Goal: Task Accomplishment & Management: Use online tool/utility

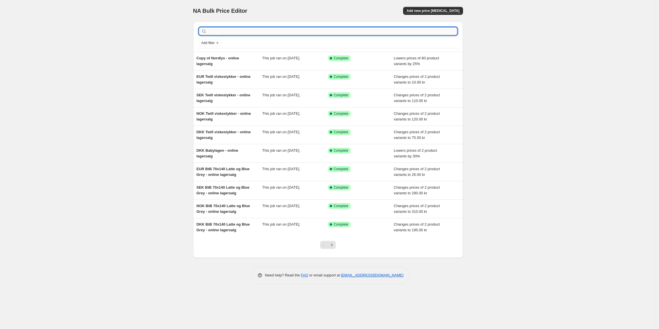
click at [328, 33] on input "text" at bounding box center [333, 31] width 250 height 8
type input "l"
type input "hørkimono"
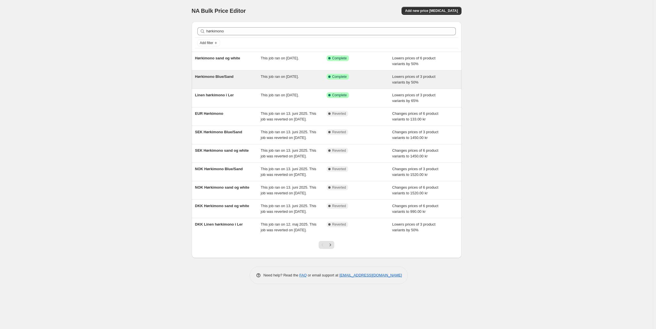
click at [248, 80] on div "Hørkimono Blue/Sand" at bounding box center [228, 79] width 66 height 11
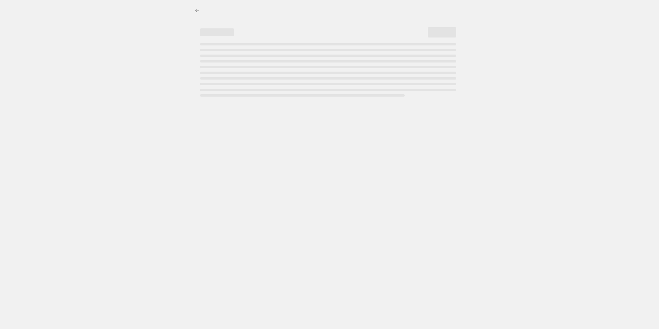
select select "percentage"
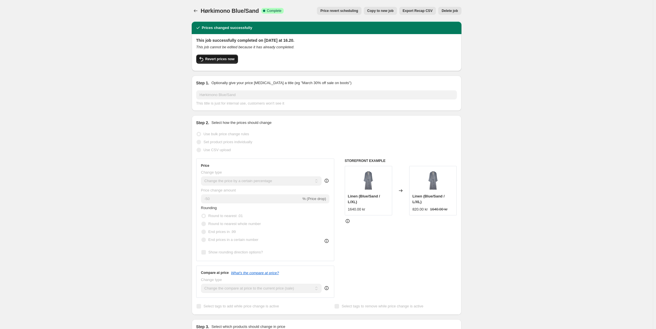
click at [212, 59] on span "Revert prices now" at bounding box center [219, 59] width 29 height 5
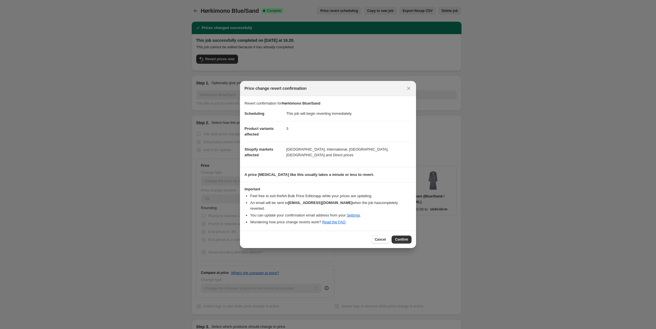
click at [405, 237] on span "Confirm" at bounding box center [401, 239] width 13 height 5
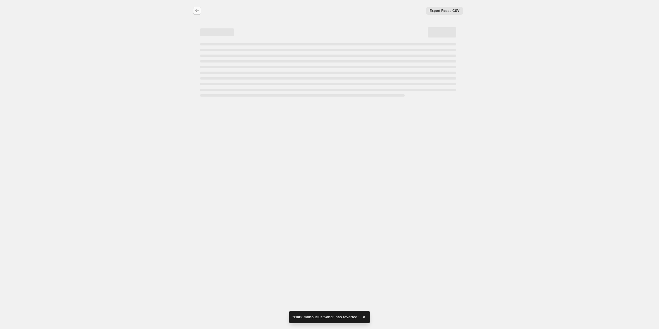
select select "percentage"
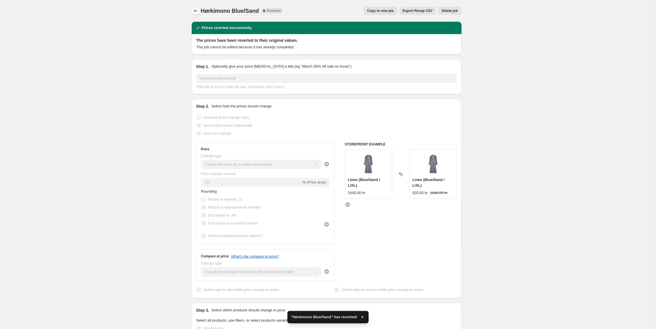
click at [197, 13] on icon "Price change jobs" at bounding box center [196, 11] width 6 height 6
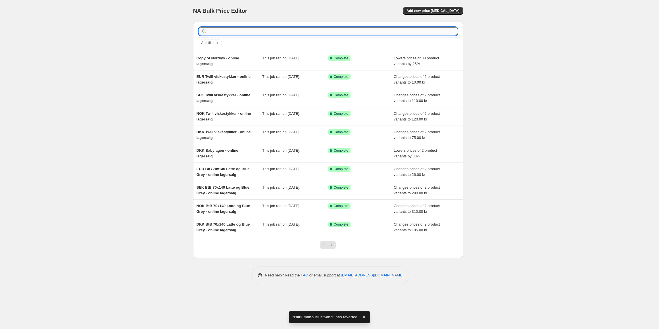
click at [235, 31] on input "text" at bounding box center [333, 31] width 250 height 8
type input "hørkimono"
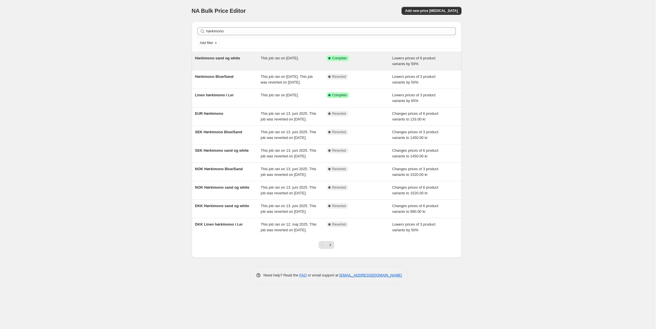
click at [258, 57] on div "Hørkimono sand og white" at bounding box center [228, 60] width 66 height 11
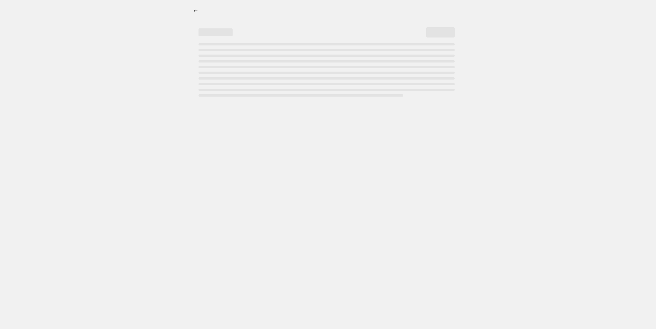
select select "percentage"
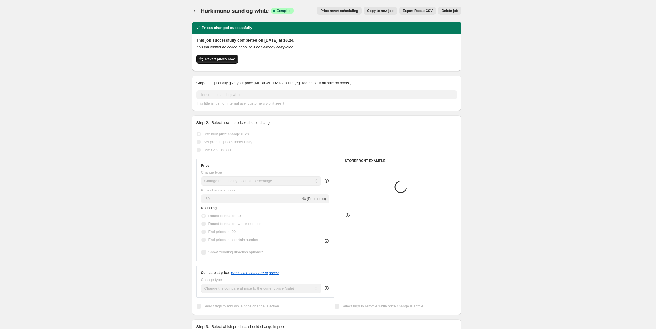
click at [221, 63] on button "Revert prices now" at bounding box center [217, 59] width 42 height 9
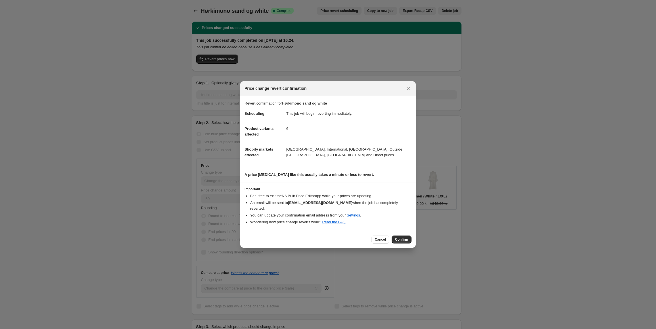
click at [399, 239] on span "Confirm" at bounding box center [401, 239] width 13 height 5
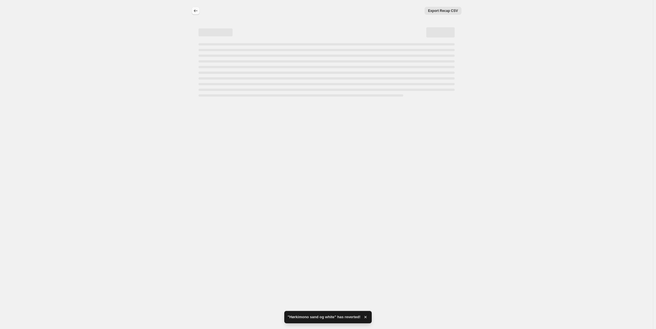
select select "percentage"
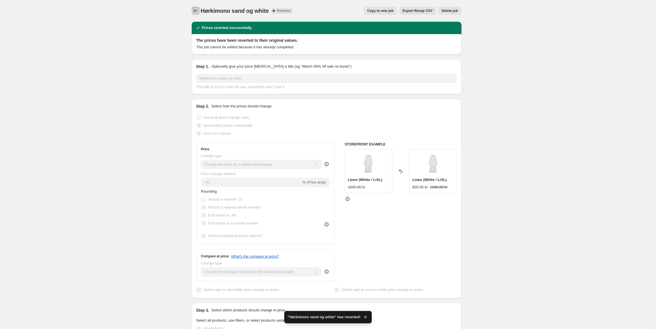
click at [198, 10] on icon "Price change jobs" at bounding box center [196, 11] width 6 height 6
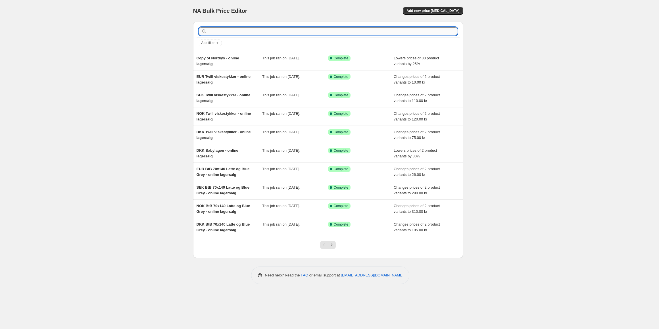
click at [228, 33] on input "text" at bounding box center [333, 31] width 250 height 8
type input "hørkimono"
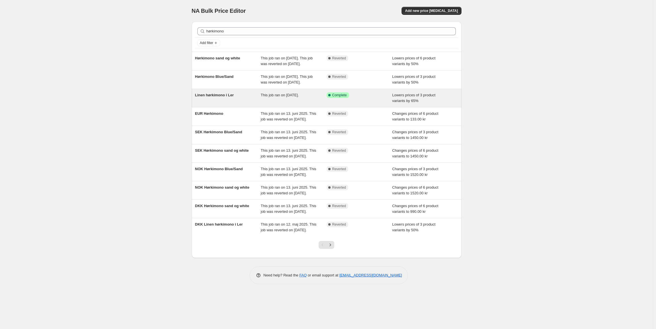
click at [241, 104] on div "Linen hørkimono i Ler" at bounding box center [228, 97] width 66 height 11
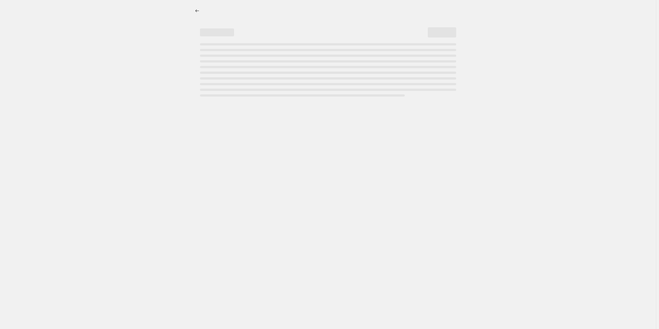
select select "percentage"
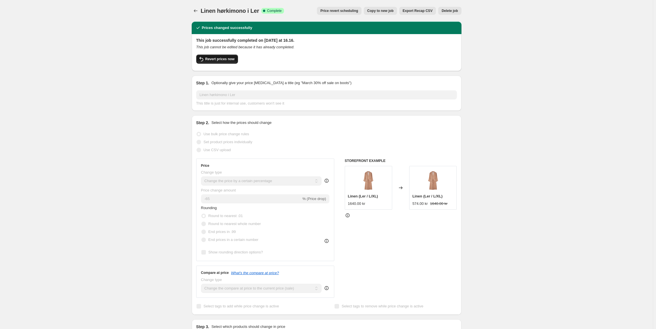
click at [219, 60] on span "Revert prices now" at bounding box center [219, 59] width 29 height 5
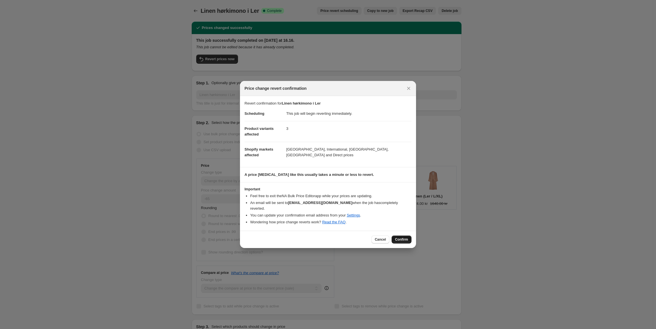
click at [406, 237] on span "Confirm" at bounding box center [401, 239] width 13 height 5
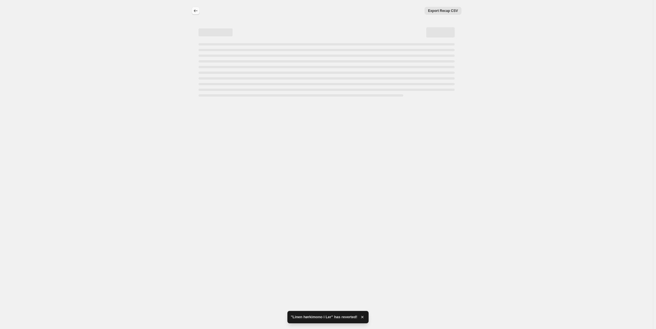
select select "percentage"
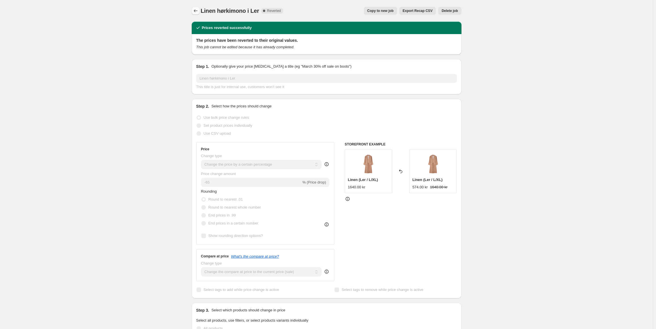
click at [197, 12] on icon "Price change jobs" at bounding box center [196, 11] width 6 height 6
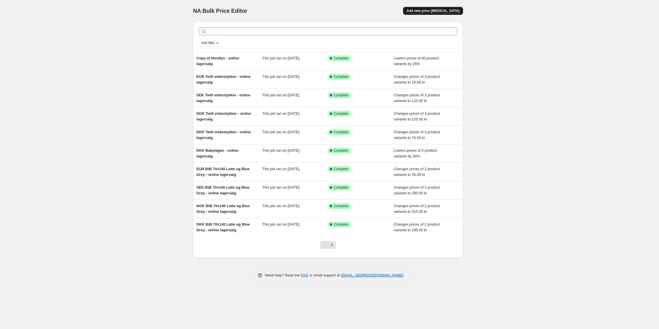
click at [438, 13] on span "Add new price [MEDICAL_DATA]" at bounding box center [433, 11] width 53 height 5
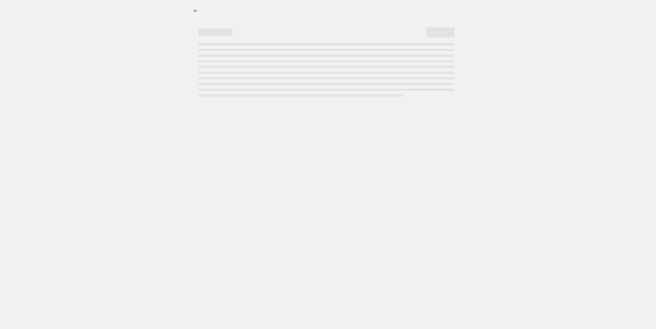
select select "percentage"
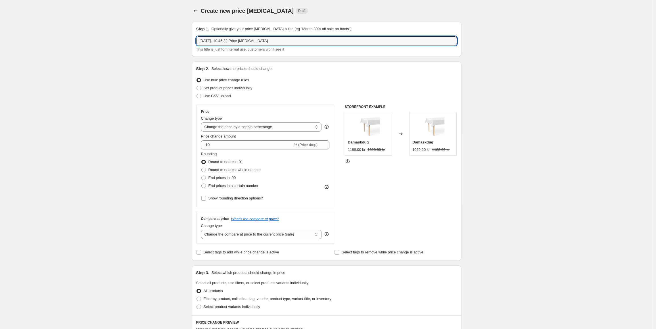
drag, startPoint x: 248, startPoint y: 43, endPoint x: 244, endPoint y: 46, distance: 5.8
click at [244, 47] on div "[DATE], 10.45.32 Price [MEDICAL_DATA] This title is just for internal use, cust…" at bounding box center [326, 44] width 261 height 16
click at [245, 42] on input "[DATE], 10.45.32 Price [MEDICAL_DATA]" at bounding box center [326, 40] width 261 height 9
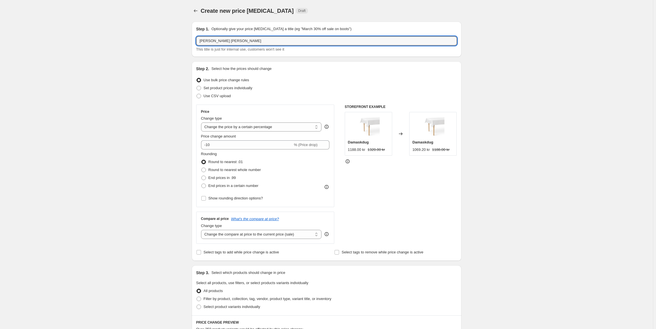
type input "[PERSON_NAME] [PERSON_NAME]"
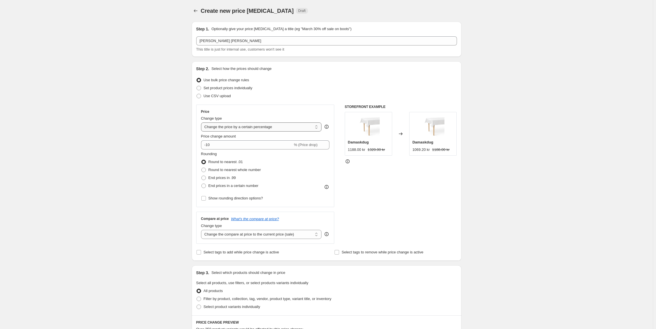
click at [248, 129] on select "Change the price to a certain amount Change the price by a certain amount Chang…" at bounding box center [261, 126] width 121 height 9
drag, startPoint x: 337, startPoint y: 96, endPoint x: 294, endPoint y: 128, distance: 53.4
click at [337, 96] on div "Use CSV upload" at bounding box center [326, 96] width 261 height 8
click at [213, 145] on input "-10" at bounding box center [247, 144] width 92 height 9
type input "-1"
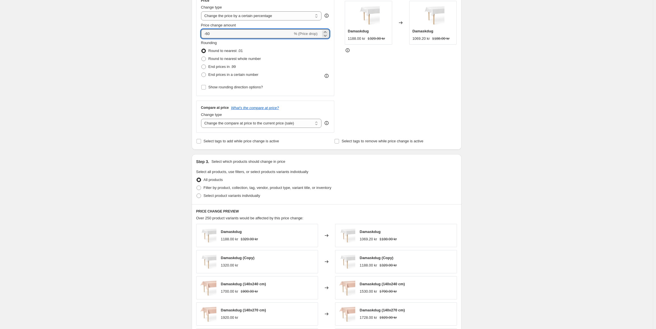
scroll to position [114, 0]
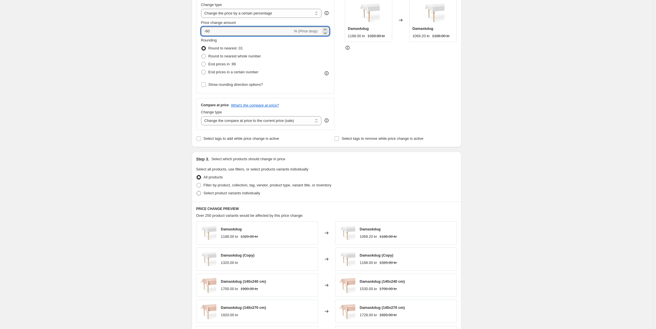
type input "-60"
click at [215, 195] on span "Select product variants individually" at bounding box center [232, 193] width 57 height 4
click at [197, 191] on input "Select product variants individually" at bounding box center [197, 191] width 0 height 0
radio input "true"
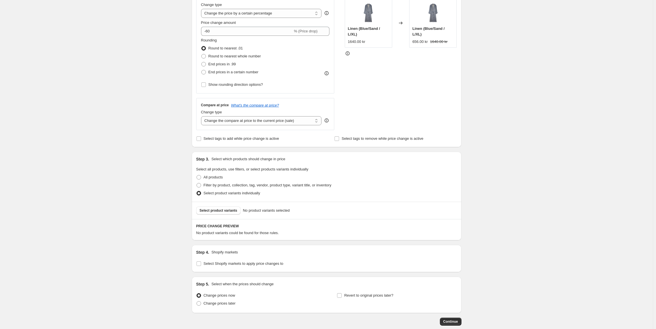
scroll to position [145, 0]
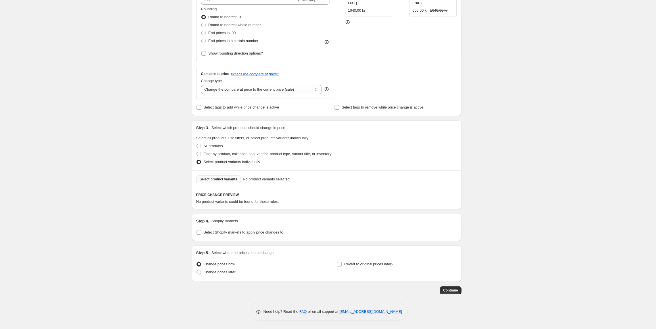
click at [216, 180] on span "Select product variants" at bounding box center [219, 179] width 38 height 5
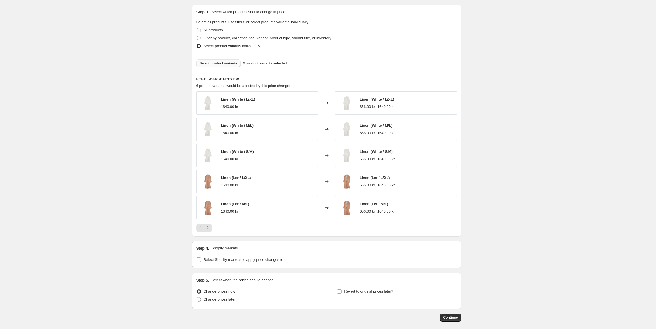
scroll to position [288, 0]
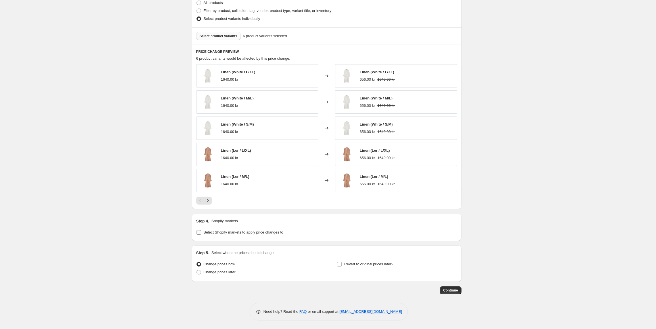
click at [223, 235] on span "Select Shopify markets to apply price changes to" at bounding box center [244, 233] width 80 height 6
click at [201, 235] on input "Select Shopify markets to apply price changes to" at bounding box center [199, 232] width 5 height 5
checkbox input "true"
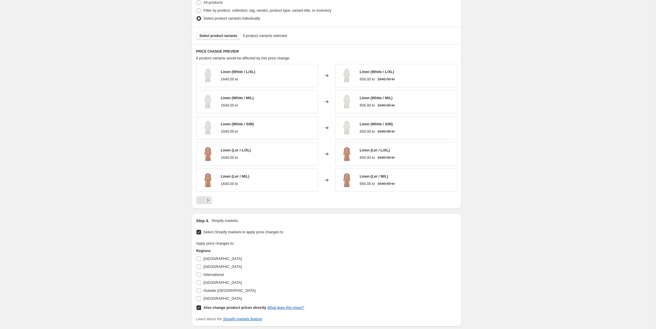
scroll to position [345, 0]
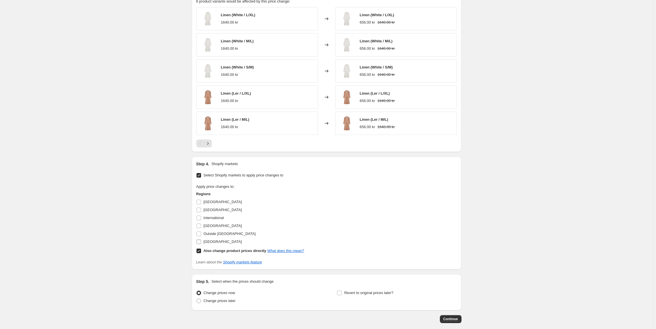
click at [201, 241] on input "[GEOGRAPHIC_DATA]" at bounding box center [199, 242] width 5 height 5
checkbox input "true"
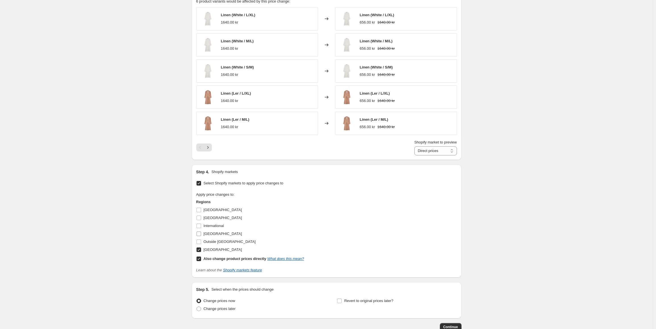
click at [201, 234] on input "[GEOGRAPHIC_DATA]" at bounding box center [199, 234] width 5 height 5
checkbox input "true"
click at [201, 227] on input "International" at bounding box center [199, 226] width 5 height 5
checkbox input "true"
click at [201, 221] on label "[GEOGRAPHIC_DATA]" at bounding box center [219, 218] width 46 height 8
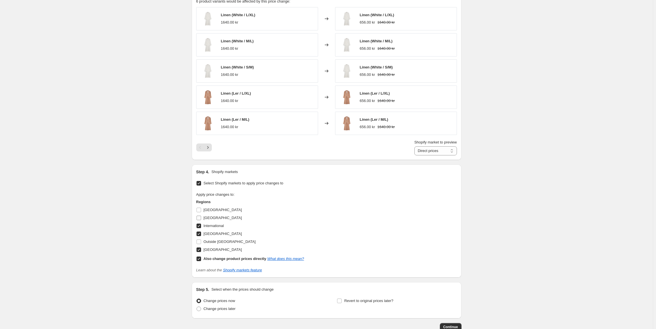
click at [201, 220] on input "[GEOGRAPHIC_DATA]" at bounding box center [199, 218] width 5 height 5
checkbox input "true"
click at [450, 325] on span "Continue" at bounding box center [451, 327] width 15 height 5
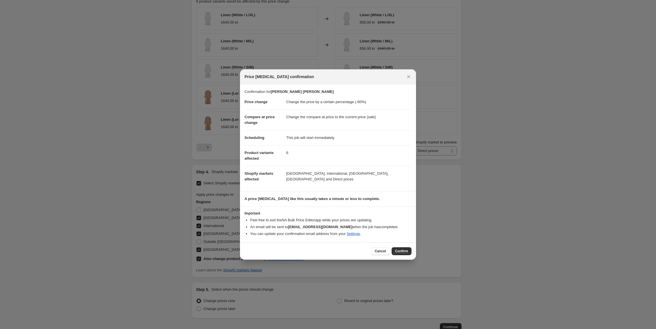
click at [402, 245] on div "Cancel Confirm" at bounding box center [328, 250] width 176 height 17
click at [402, 250] on span "Confirm" at bounding box center [401, 251] width 13 height 5
type input "[PERSON_NAME] [PERSON_NAME]"
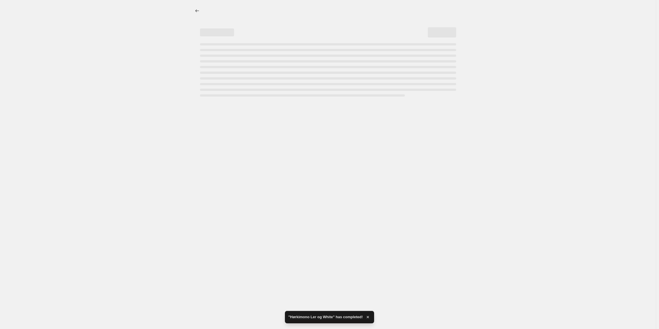
select select "percentage"
